Goal: Information Seeking & Learning: Learn about a topic

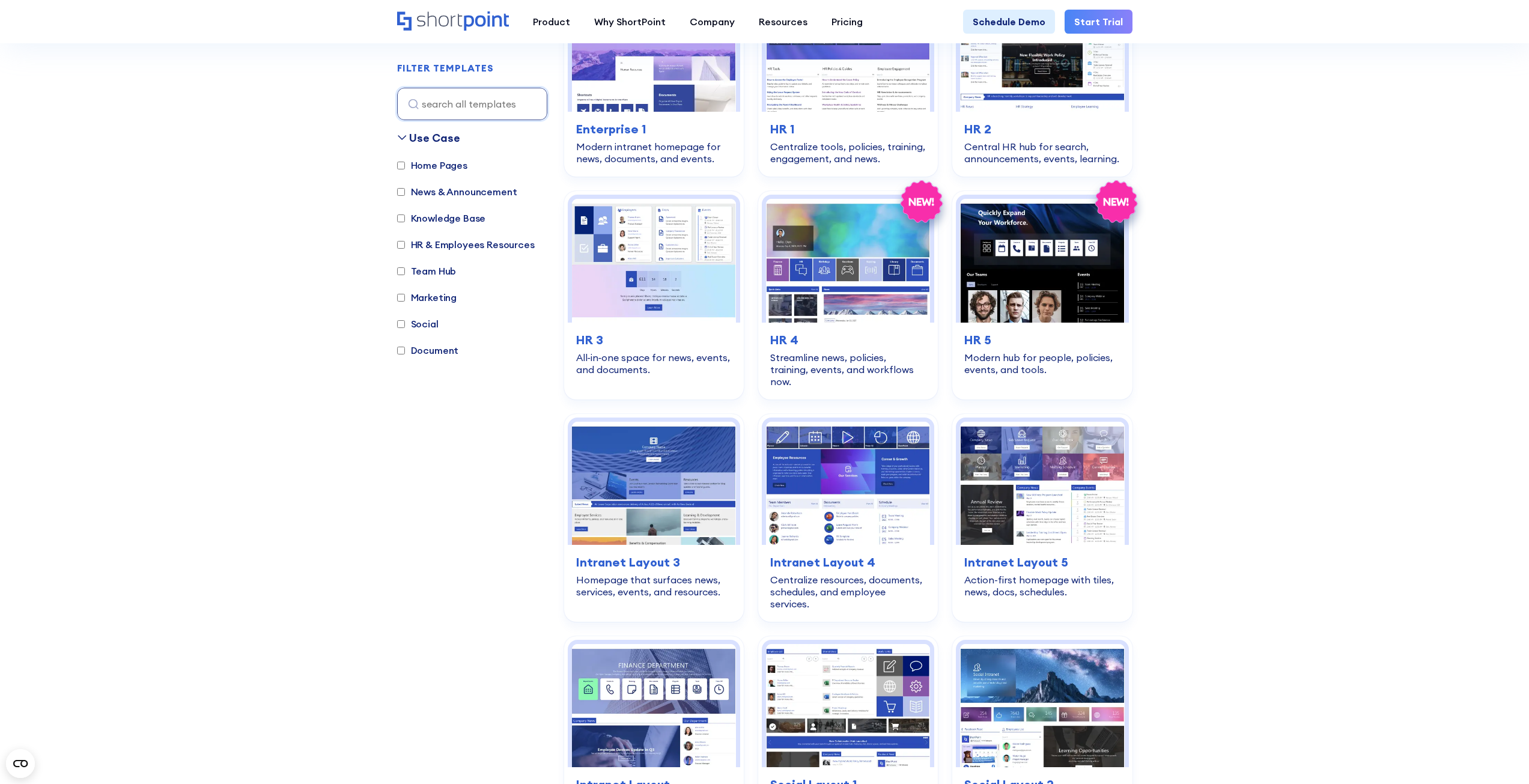
scroll to position [1562, 0]
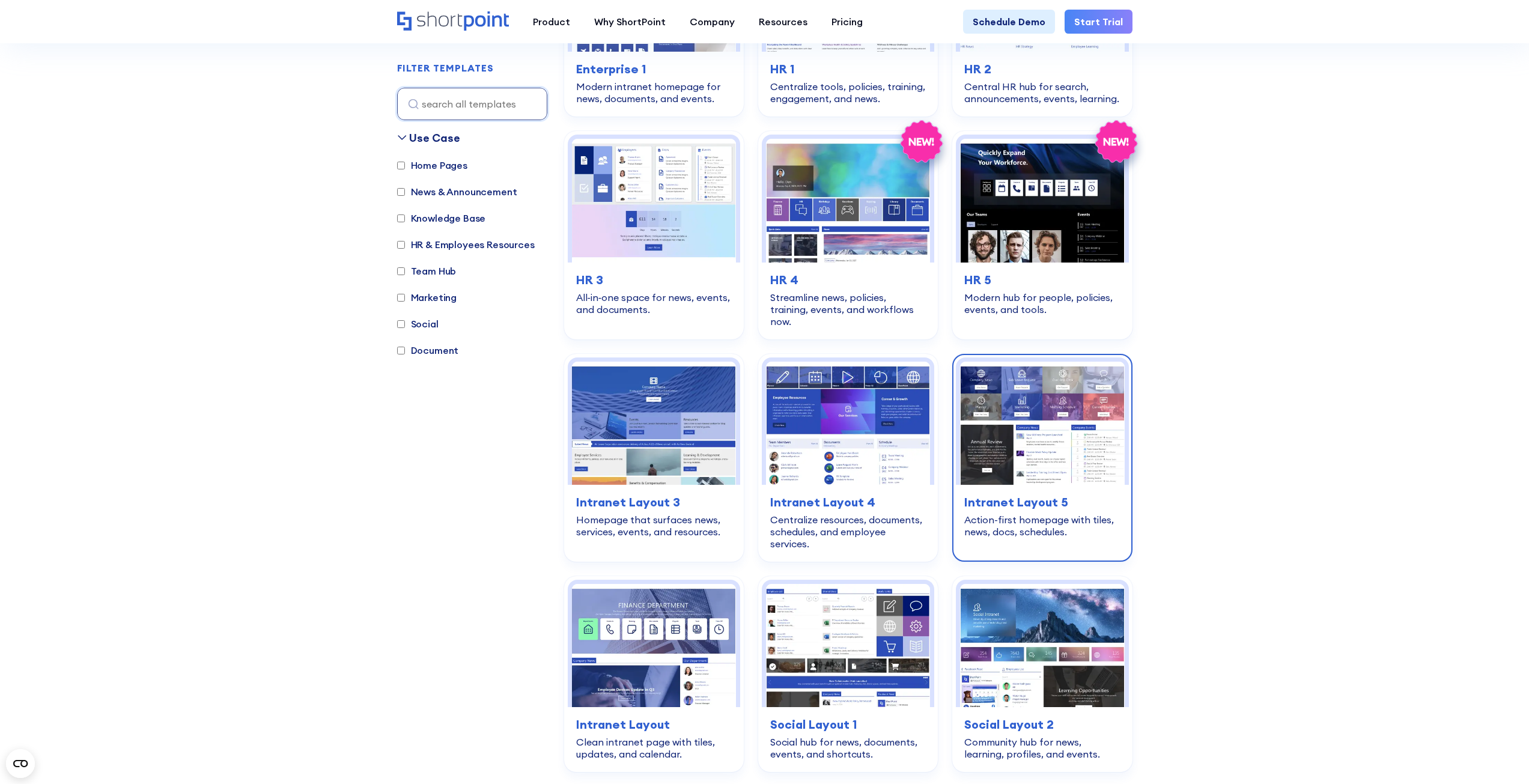
click at [1064, 413] on img at bounding box center [1042, 423] width 164 height 123
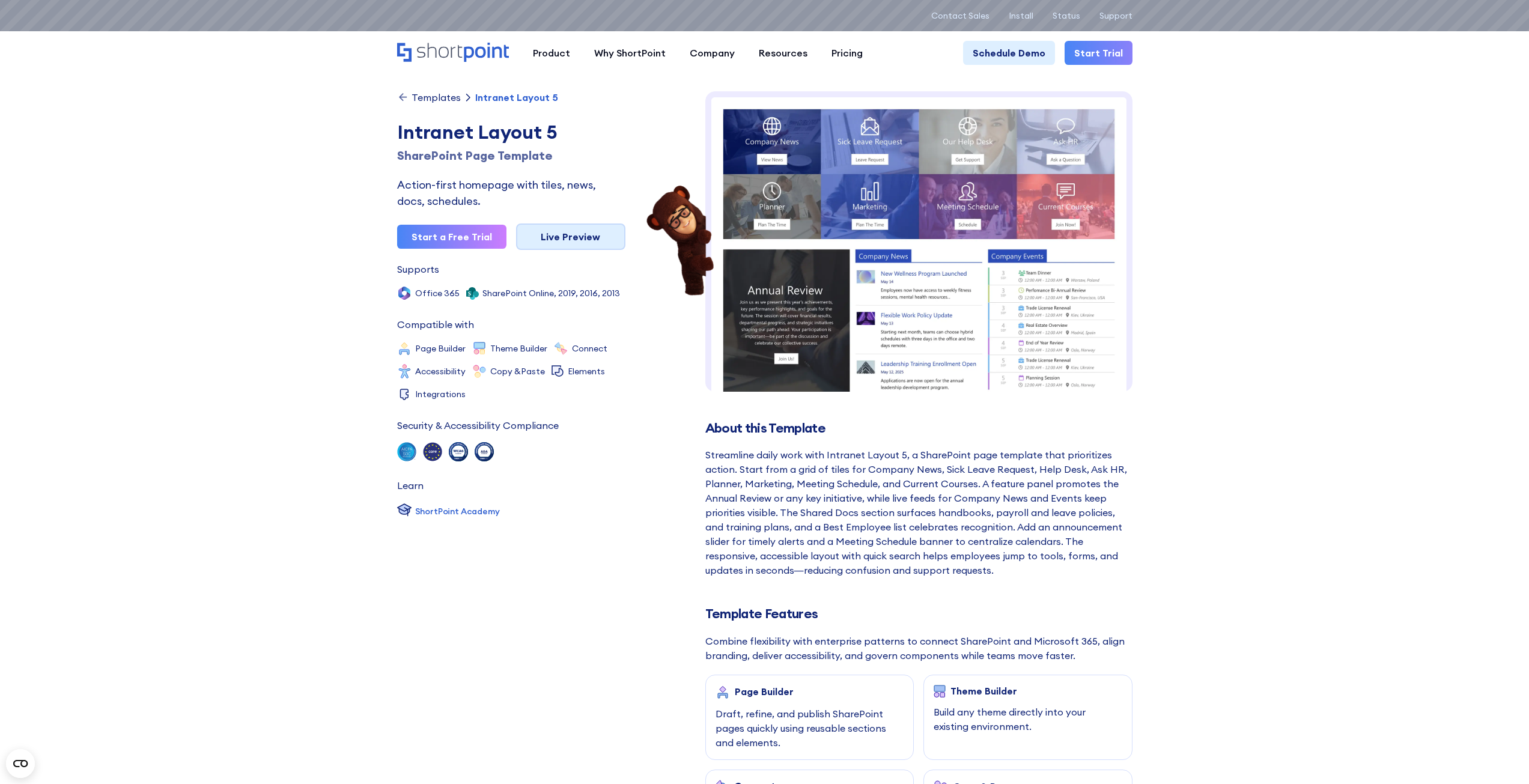
click at [597, 240] on link "Live Preview" at bounding box center [571, 237] width 109 height 27
